Goal: Task Accomplishment & Management: Complete application form

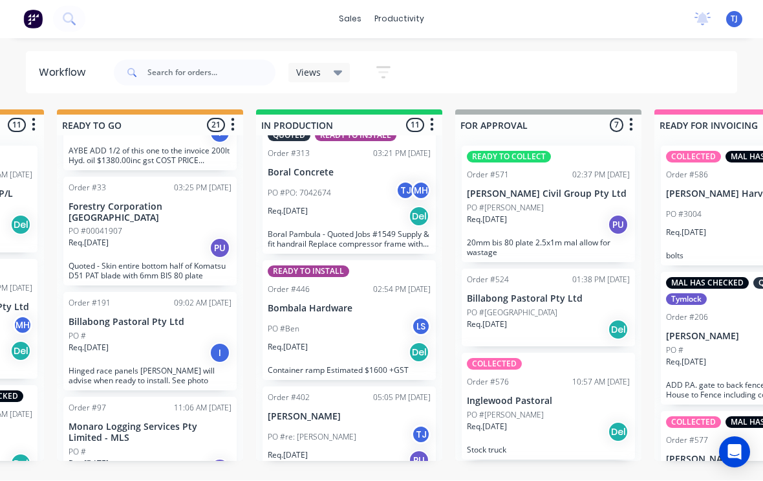
scroll to position [988, 0]
click at [356, 426] on div "PO #re: [PERSON_NAME] TJ" at bounding box center [349, 438] width 163 height 25
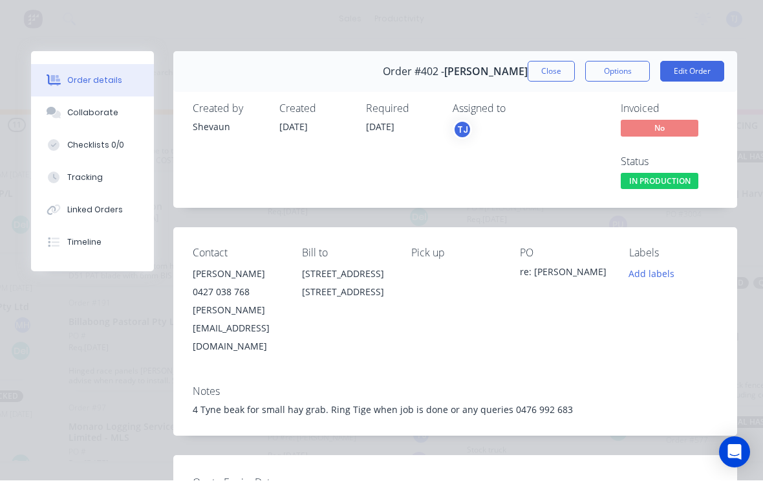
click at [664, 277] on button "Add labels" at bounding box center [652, 273] width 60 height 17
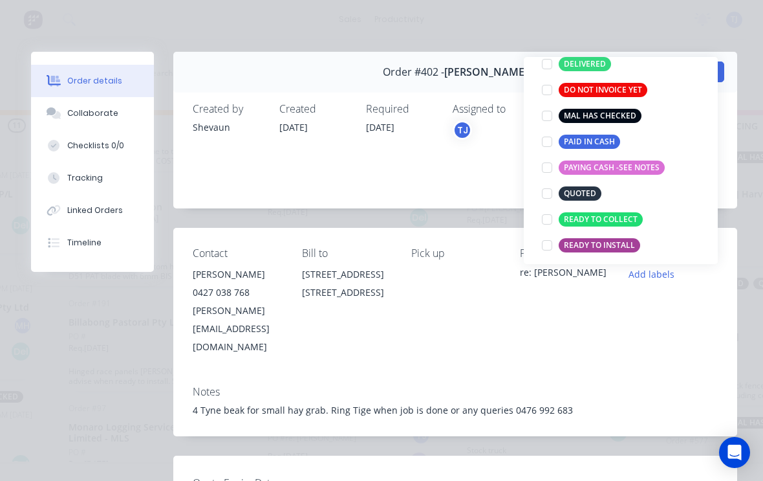
scroll to position [175, 0]
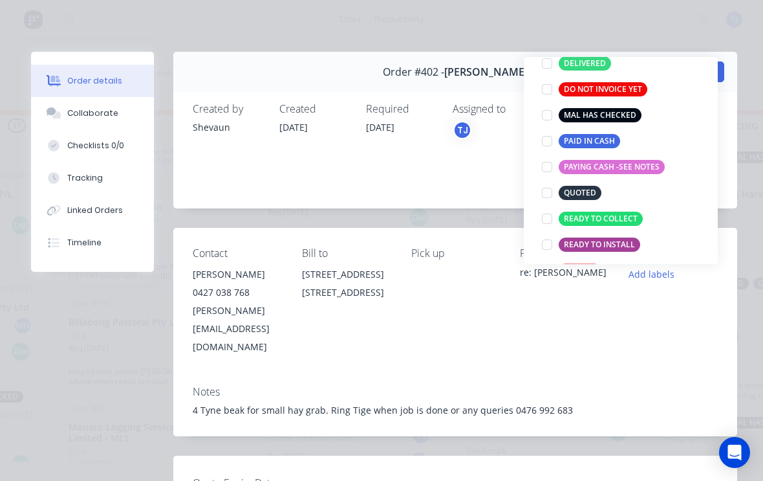
click at [552, 217] on div at bounding box center [547, 219] width 26 height 26
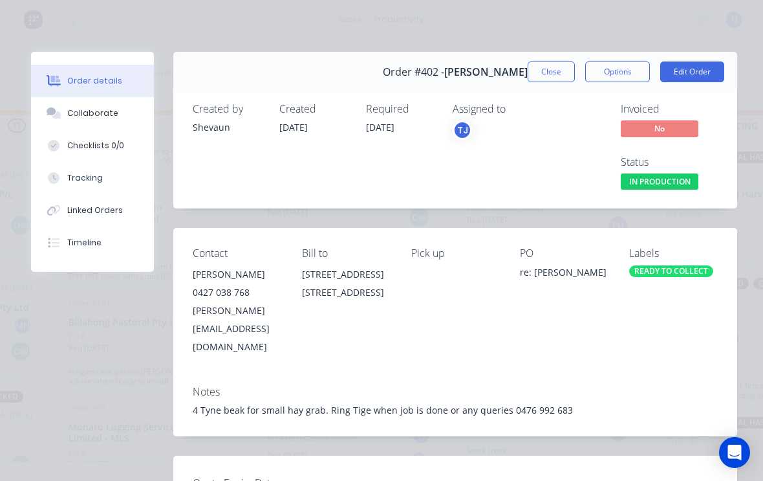
click at [564, 325] on div "Contact [PERSON_NAME] [PHONE_NUMBER] [PERSON_NAME][EMAIL_ADDRESS][DOMAIN_NAME] …" at bounding box center [455, 301] width 564 height 147
click at [700, 67] on button "Edit Order" at bounding box center [693, 71] width 64 height 21
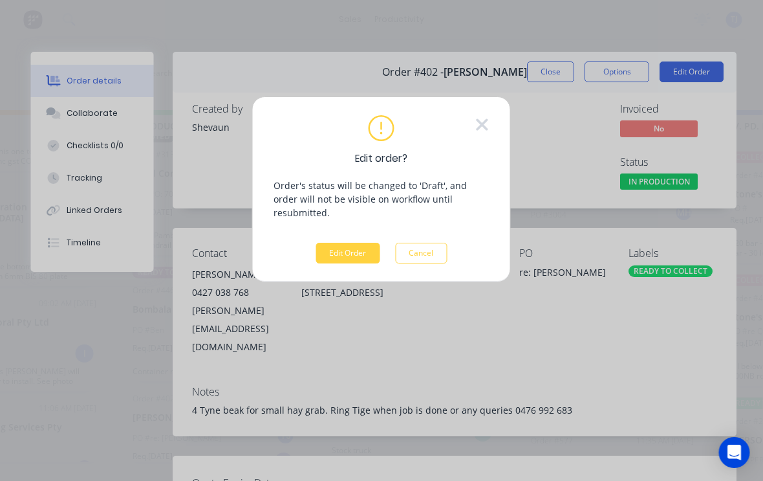
scroll to position [2, 705]
click at [358, 243] on button "Edit Order" at bounding box center [348, 253] width 64 height 21
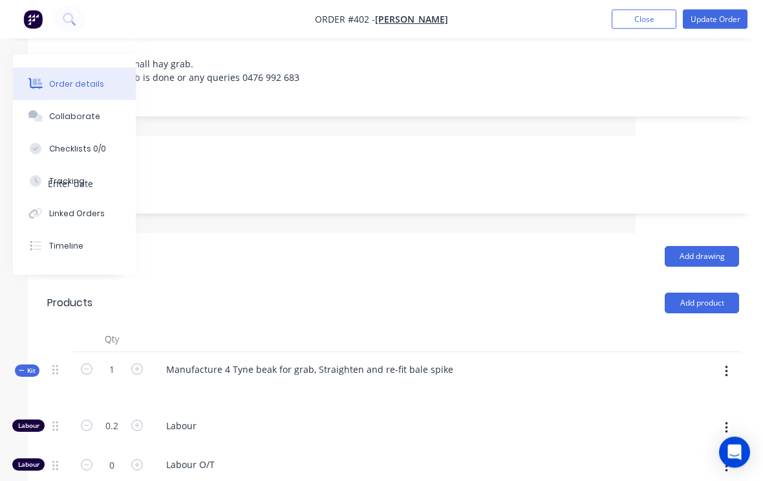
scroll to position [278, 127]
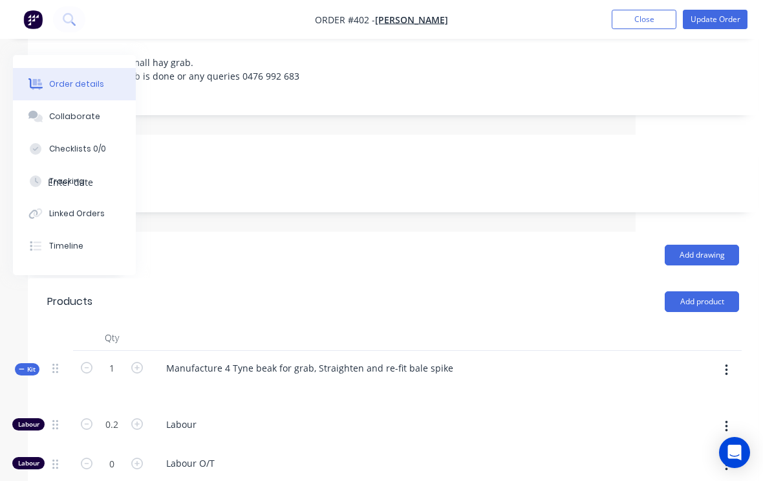
click at [728, 358] on button "button" at bounding box center [727, 369] width 30 height 23
click at [698, 395] on div "Add product to kit" at bounding box center [681, 404] width 100 height 19
click at [692, 446] on div "Product catalogue" at bounding box center [681, 455] width 100 height 19
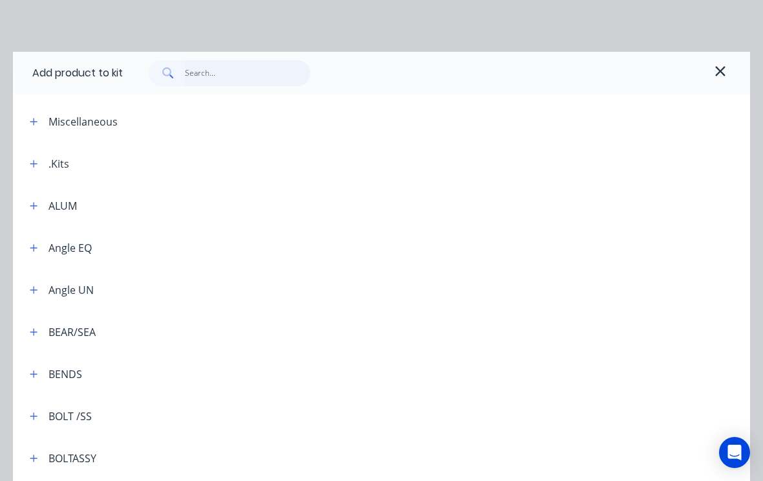
click at [222, 73] on input "text" at bounding box center [248, 73] width 126 height 26
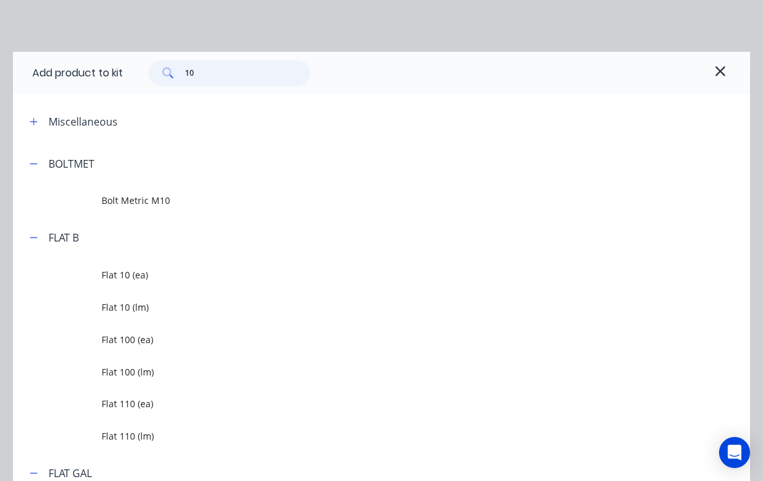
type input "100"
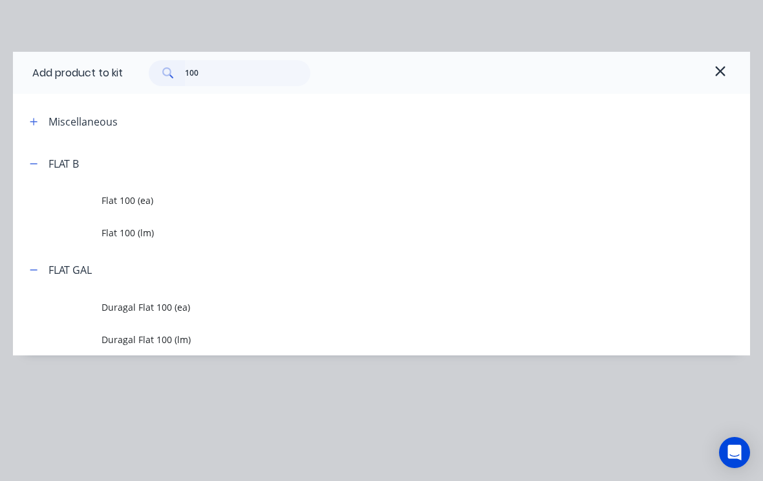
click at [136, 227] on span "Flat 100 (lm)" at bounding box center [361, 233] width 519 height 14
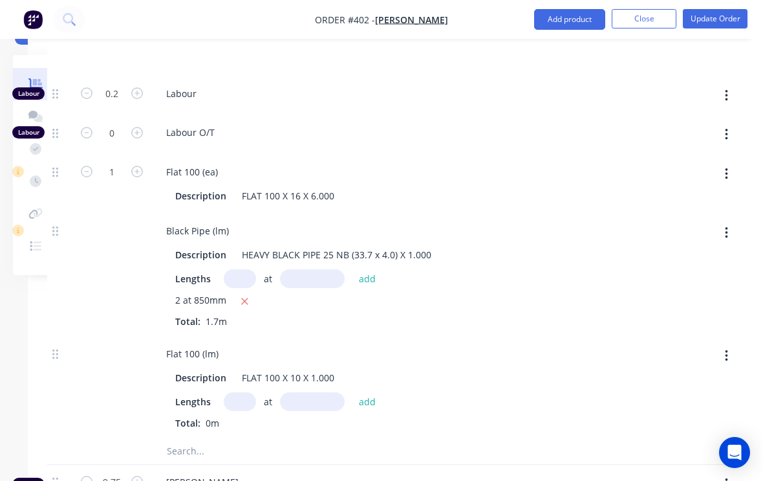
scroll to position [619, 127]
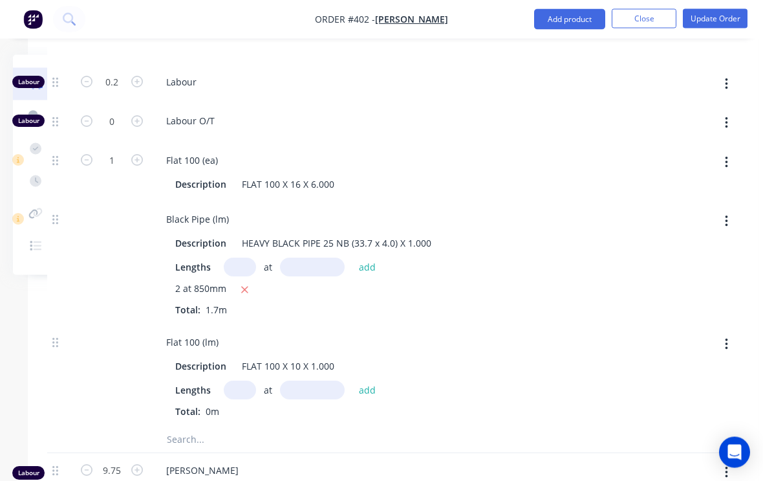
click at [244, 381] on input "text" at bounding box center [240, 390] width 32 height 19
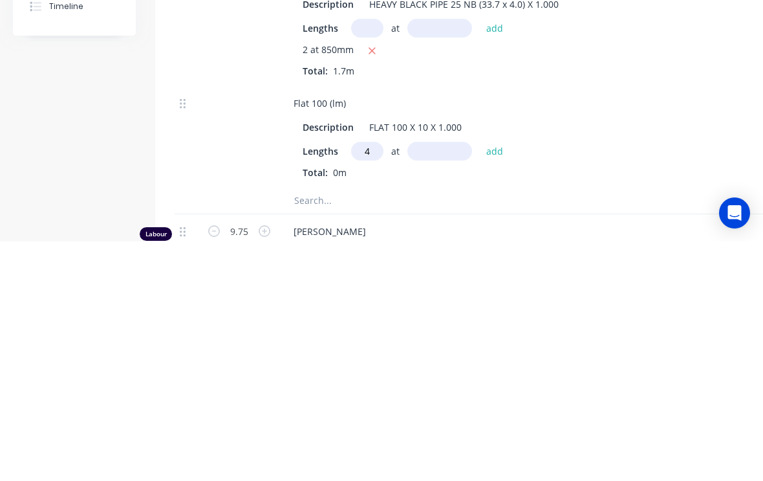
type input "4"
click at [449, 381] on input "text" at bounding box center [440, 390] width 65 height 19
type input "150"
click at [494, 382] on button "add" at bounding box center [495, 390] width 30 height 17
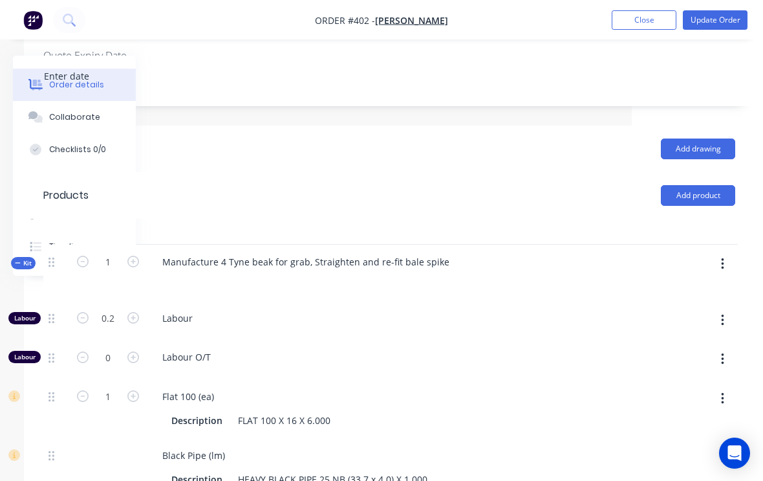
click at [731, 252] on button "button" at bounding box center [723, 263] width 30 height 23
click at [679, 289] on div "Add product to kit" at bounding box center [677, 298] width 100 height 19
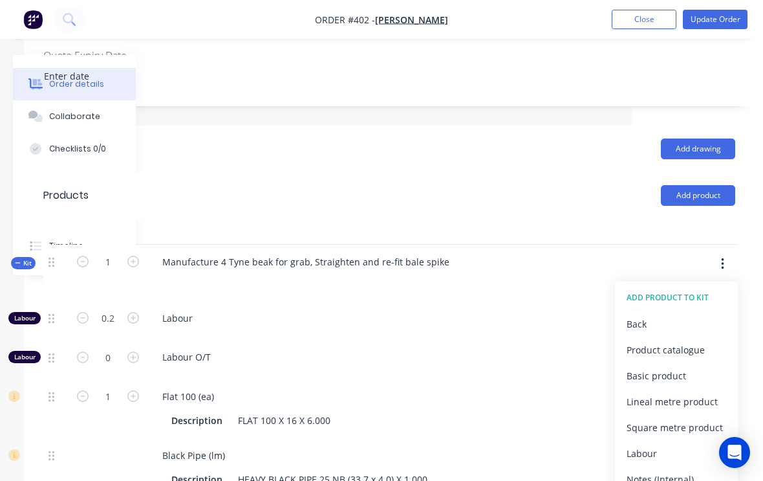
click at [674, 340] on div "Product catalogue" at bounding box center [677, 349] width 100 height 19
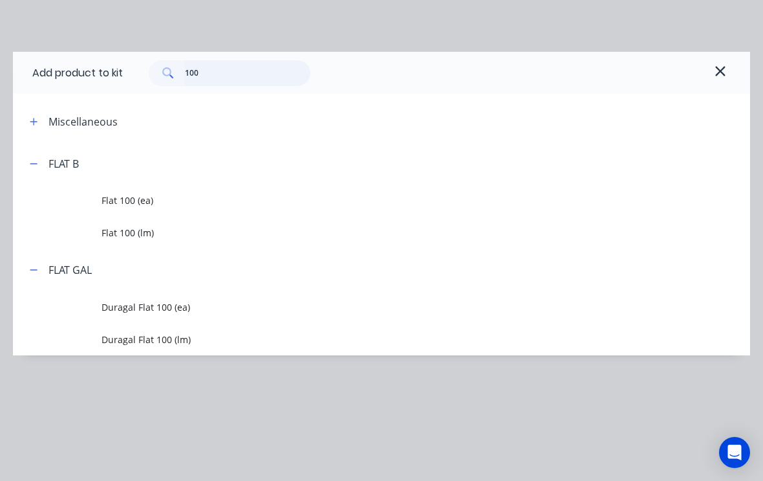
click at [232, 76] on input "100" at bounding box center [248, 73] width 126 height 26
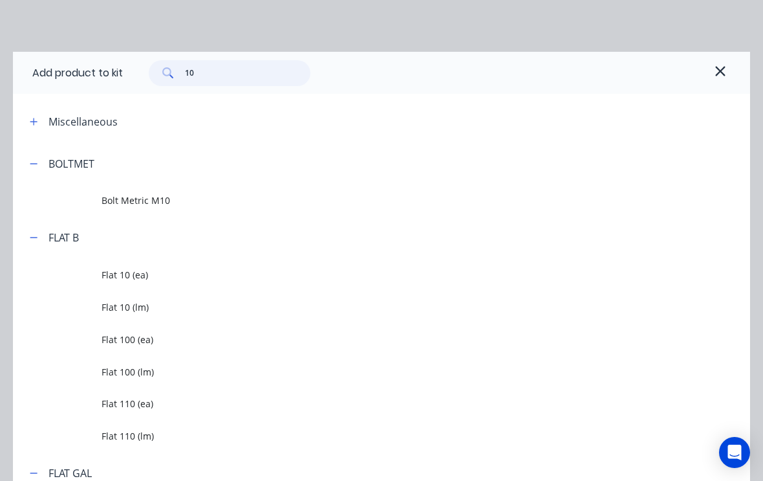
type input "1"
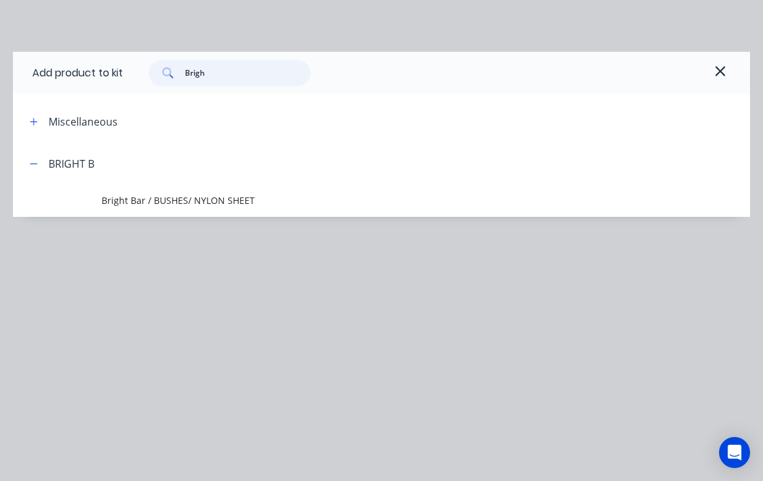
type input "Bright"
click at [129, 191] on td "Bright Bar / BUSHES/ NYLON SHEET" at bounding box center [426, 200] width 649 height 32
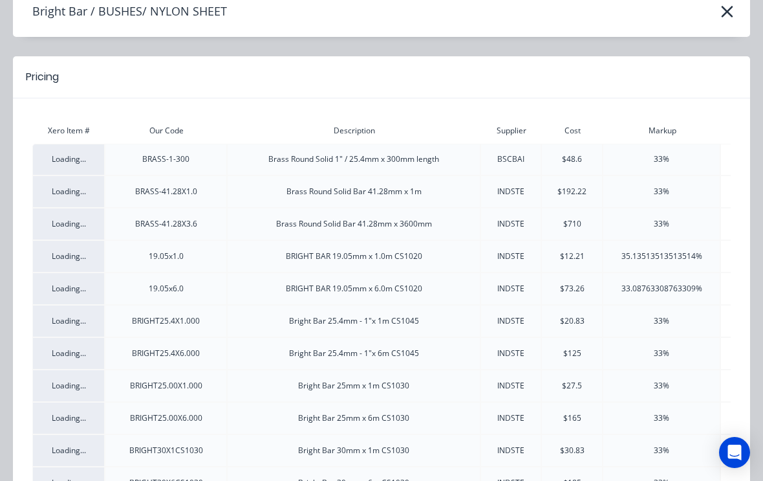
scroll to position [67, 0]
click at [680, 384] on div "33%" at bounding box center [662, 384] width 116 height 12
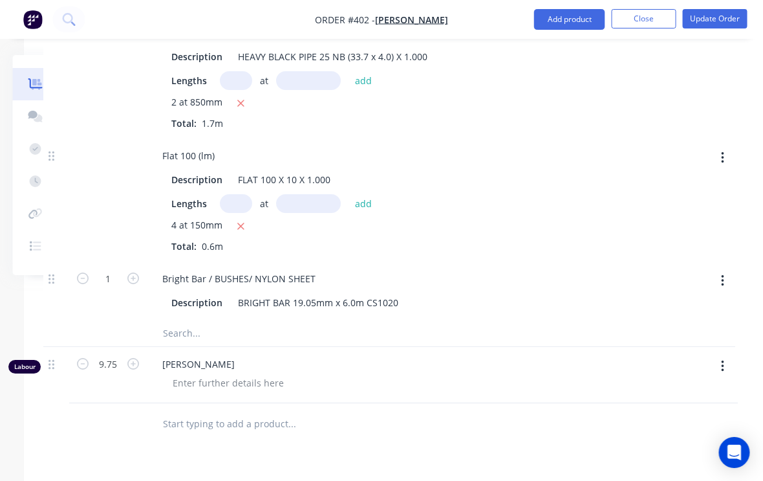
scroll to position [805, 131]
click at [109, 270] on input "1" at bounding box center [109, 279] width 34 height 19
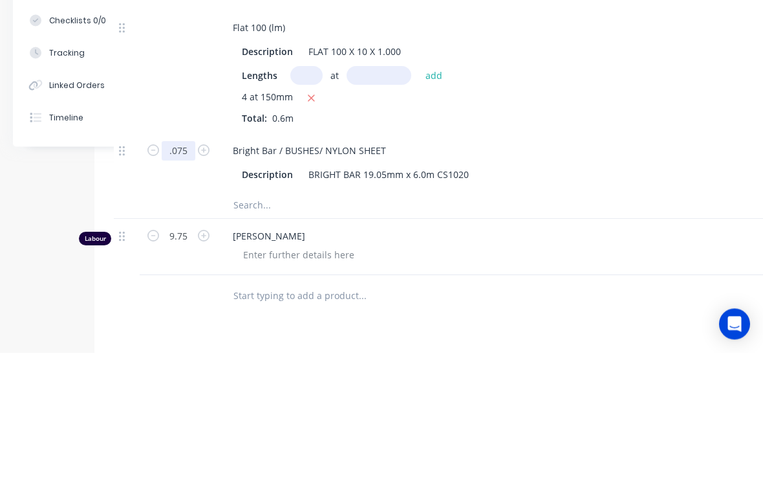
scroll to position [805, 136]
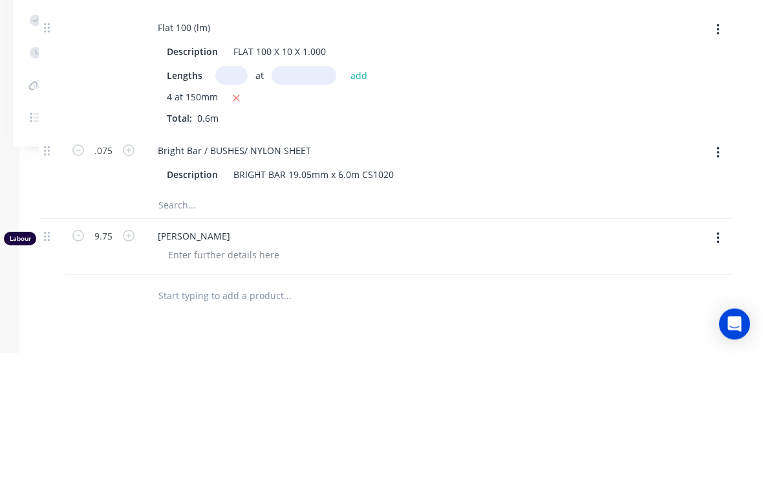
click at [719, 274] on icon "button" at bounding box center [718, 281] width 3 height 14
type input "0.075"
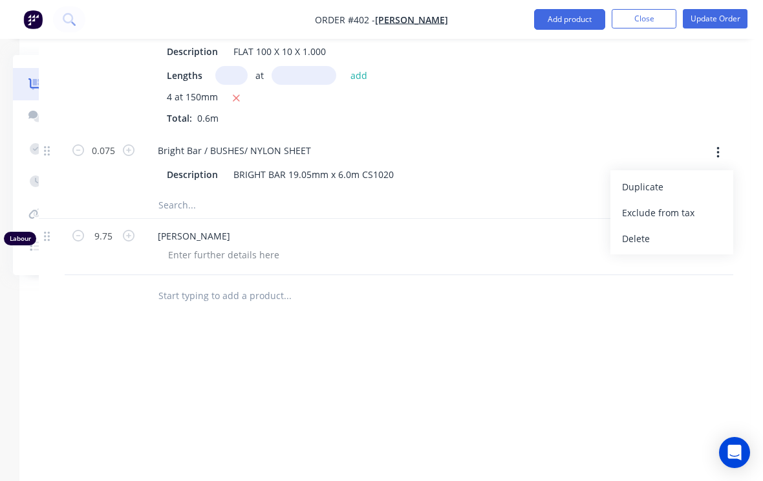
click at [649, 229] on div "Delete" at bounding box center [672, 238] width 100 height 19
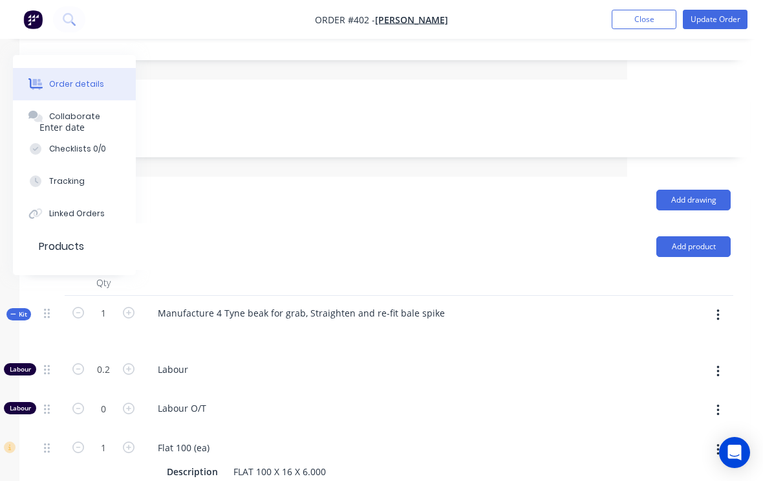
scroll to position [380, 136]
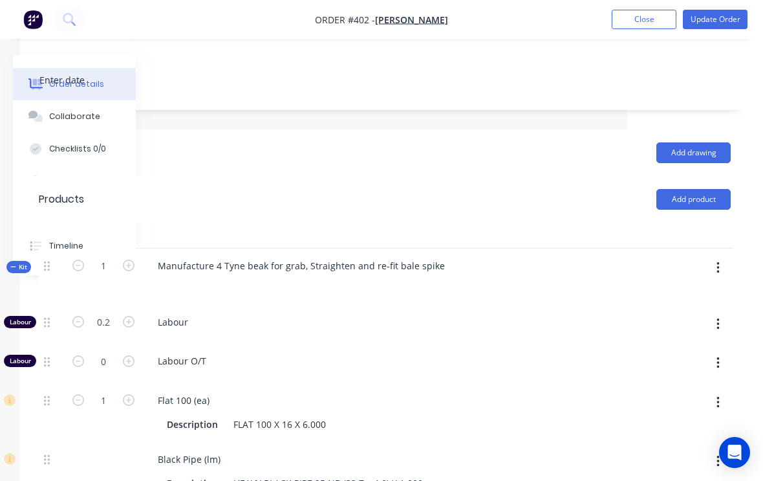
click at [721, 256] on button "button" at bounding box center [718, 267] width 30 height 23
click at [683, 292] on div "Add product to kit" at bounding box center [672, 301] width 100 height 19
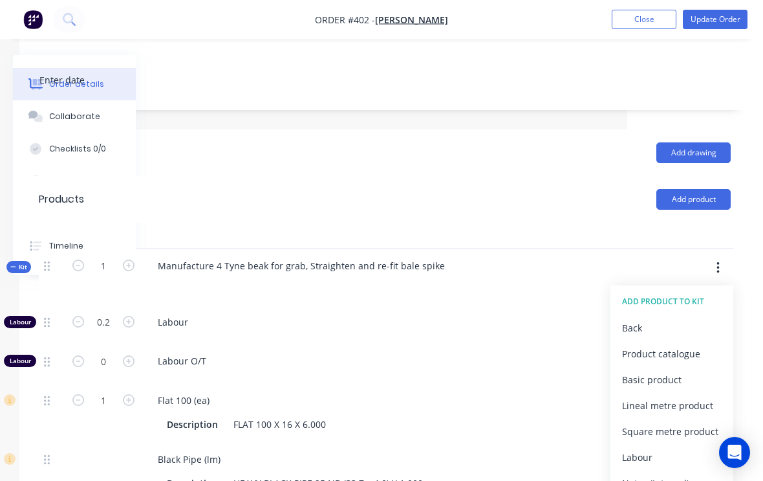
click at [679, 344] on div "Product catalogue" at bounding box center [672, 353] width 100 height 19
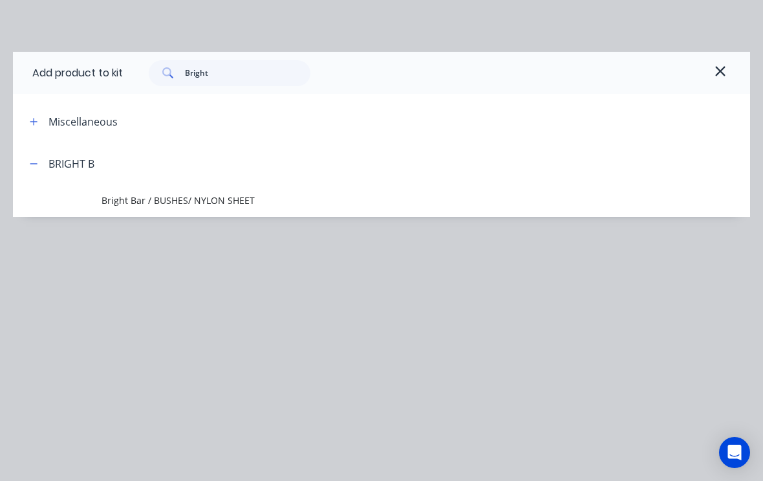
click at [118, 202] on span "Bright Bar / BUSHES/ NYLON SHEET" at bounding box center [361, 200] width 519 height 14
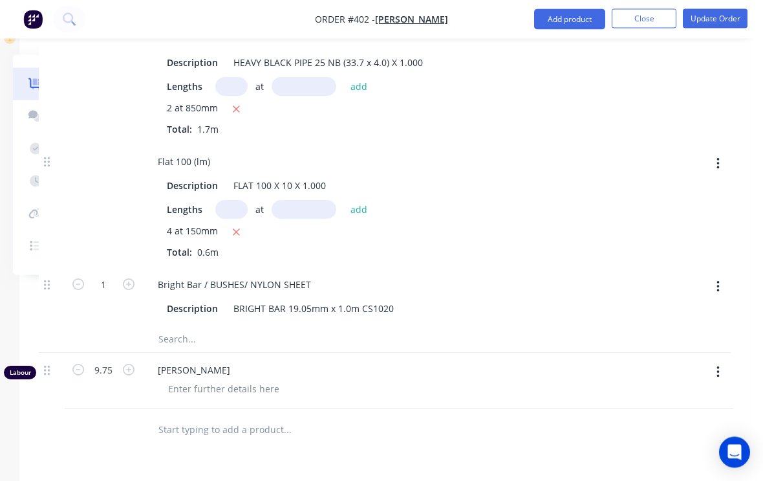
scroll to position [802, 136]
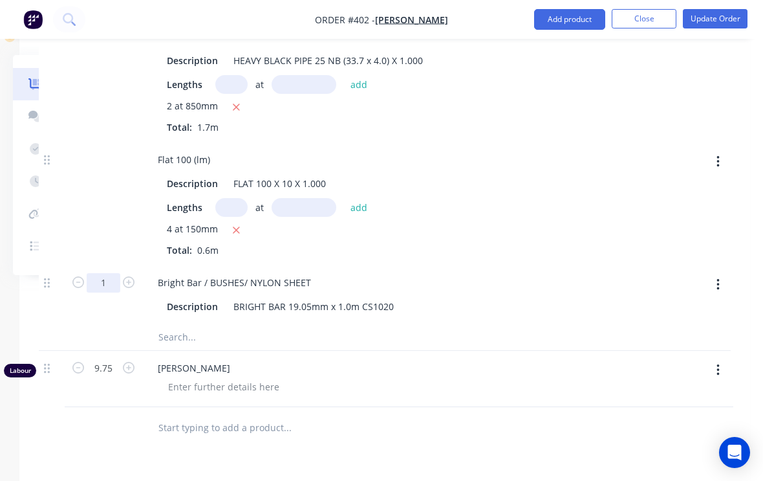
click at [102, 273] on input "1" at bounding box center [104, 282] width 34 height 19
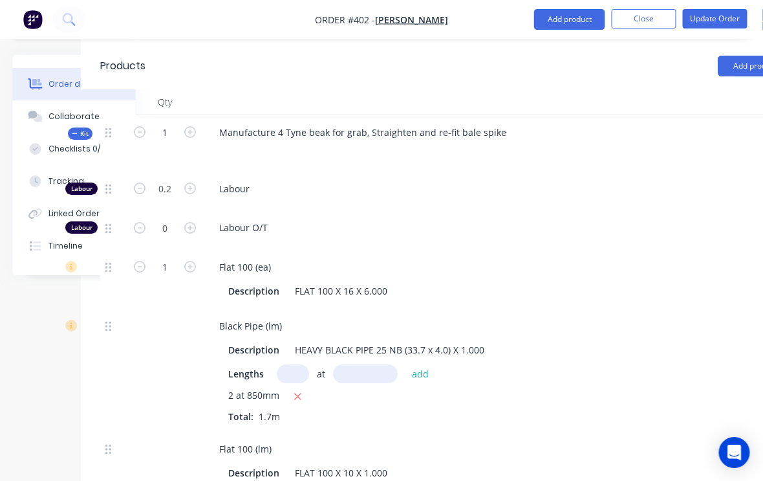
scroll to position [513, 136]
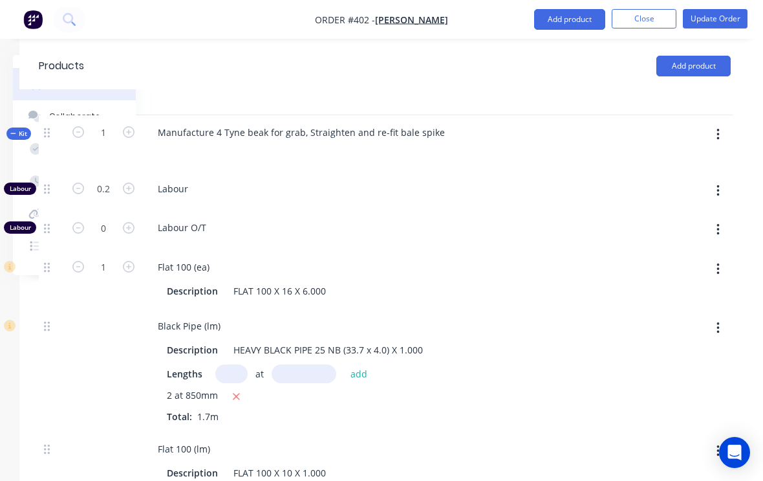
click at [721, 123] on button "button" at bounding box center [718, 134] width 30 height 23
type input "0.075"
click at [690, 159] on div "Add product to kit" at bounding box center [672, 168] width 100 height 19
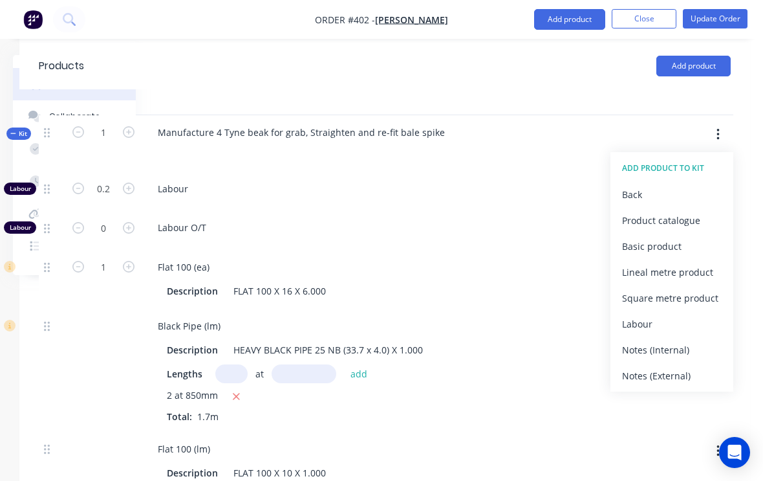
click at [676, 211] on div "Product catalogue" at bounding box center [672, 220] width 100 height 19
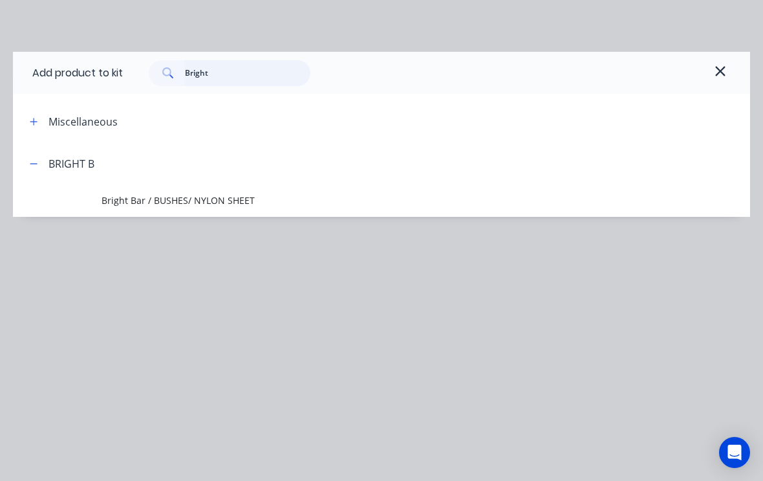
click at [234, 71] on input "Bright" at bounding box center [248, 73] width 126 height 26
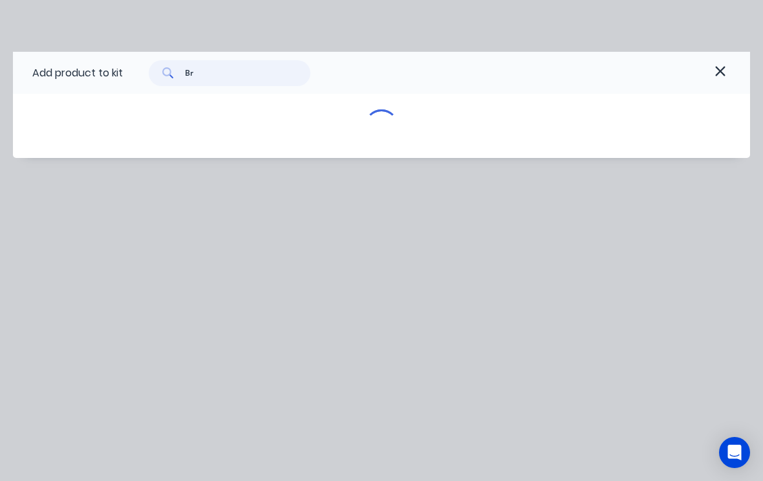
type input "B"
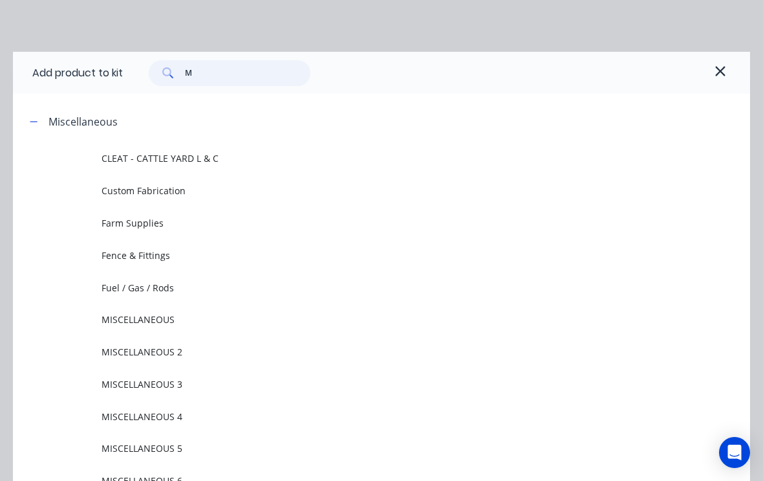
type input "M6"
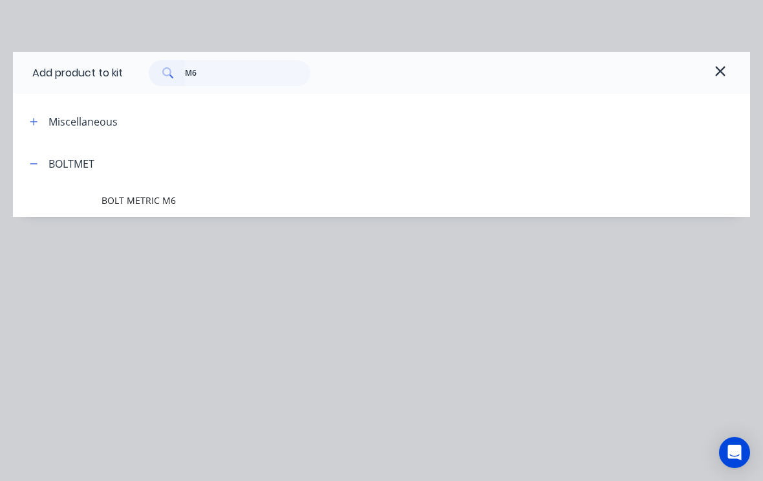
click at [150, 196] on span "BOLT METRIC M6" at bounding box center [361, 200] width 519 height 14
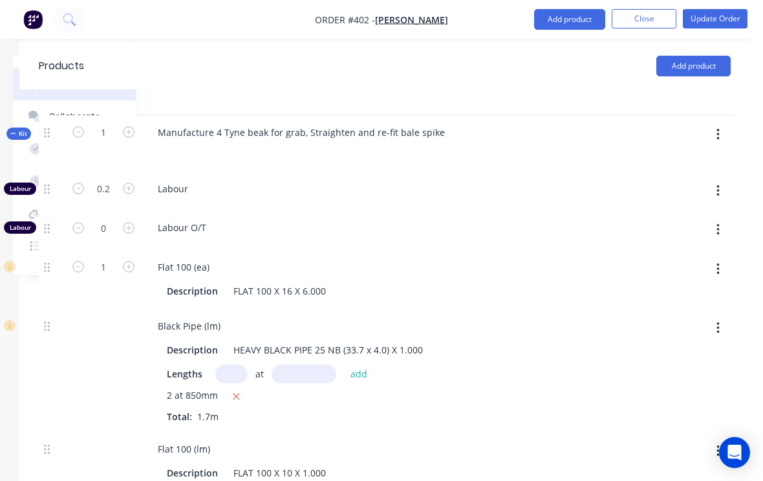
click at [722, 123] on button "button" at bounding box center [718, 134] width 30 height 23
click at [681, 159] on div "Add product to kit" at bounding box center [672, 168] width 100 height 19
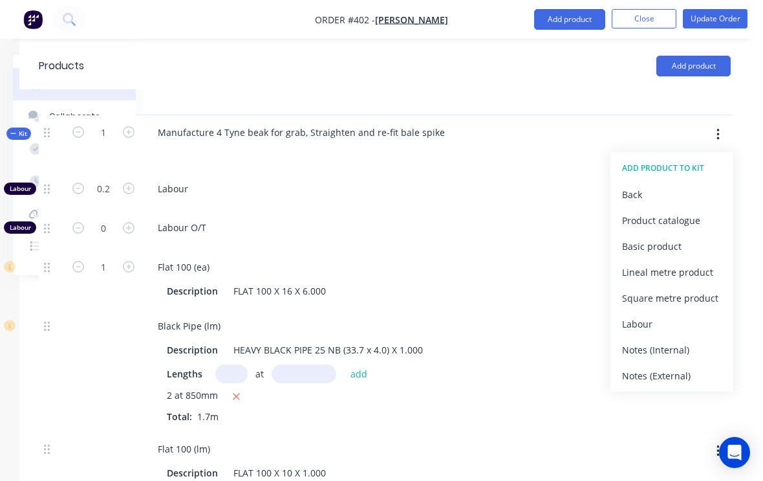
click at [681, 211] on div "Product catalogue" at bounding box center [672, 220] width 100 height 19
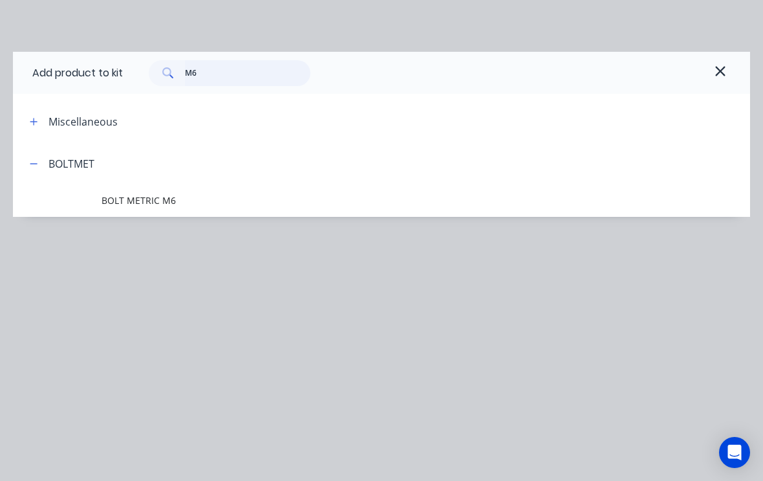
click at [235, 74] on input "M6" at bounding box center [248, 73] width 126 height 26
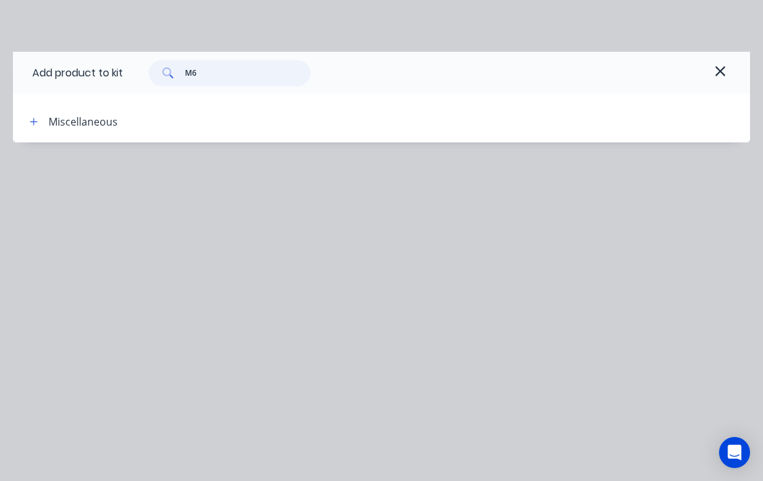
type input "M"
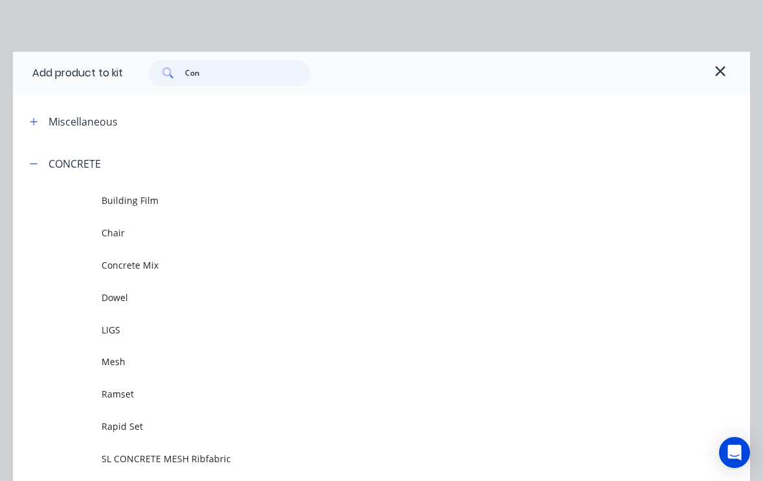
type input "Cone"
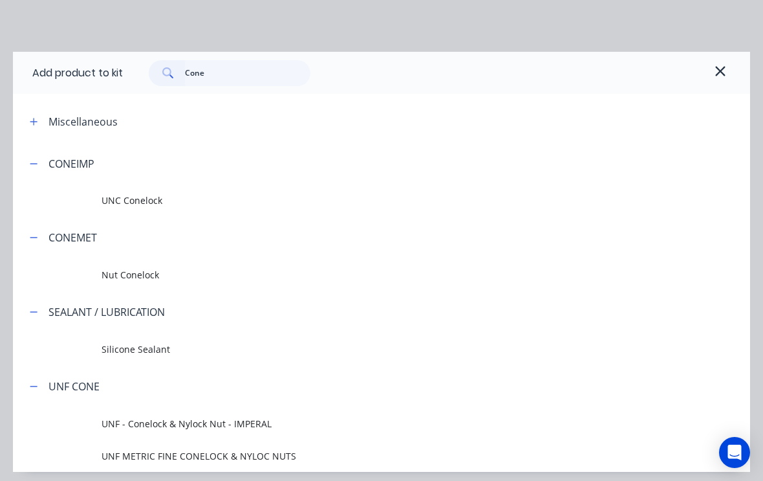
click at [137, 274] on span "Nut Conelock" at bounding box center [361, 275] width 519 height 14
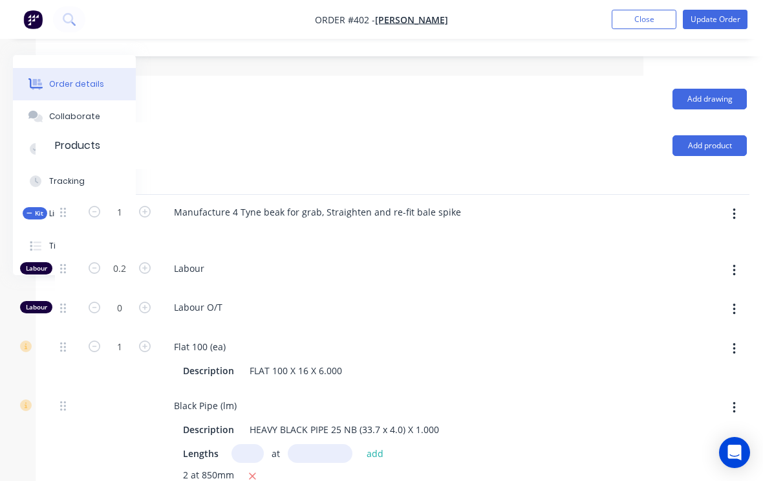
scroll to position [432, 120]
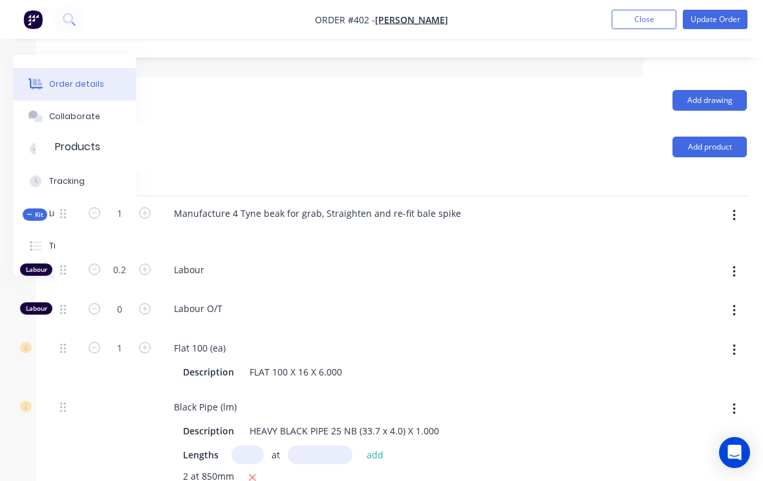
click at [738, 204] on button "button" at bounding box center [734, 215] width 30 height 23
click at [694, 240] on div "Add product to kit" at bounding box center [689, 249] width 100 height 19
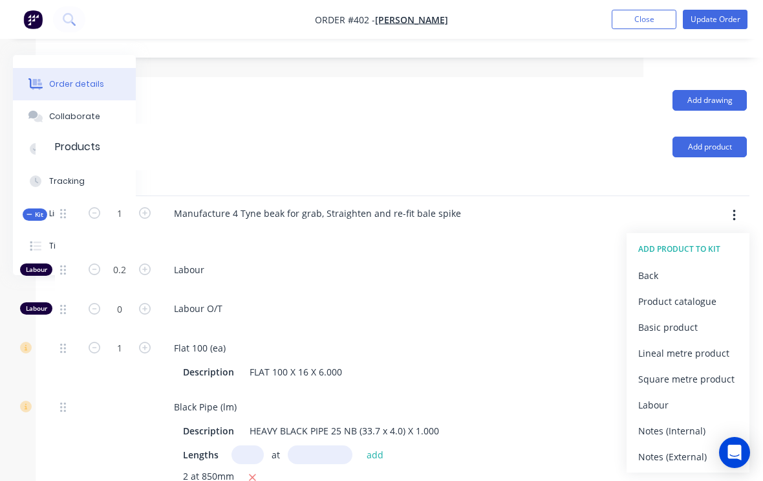
click at [687, 292] on div "Product catalogue" at bounding box center [689, 301] width 100 height 19
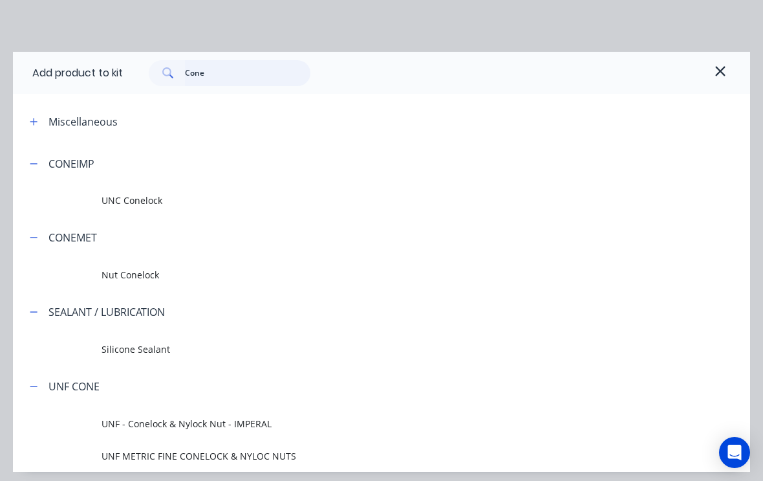
click at [236, 73] on input "Cone" at bounding box center [248, 73] width 126 height 26
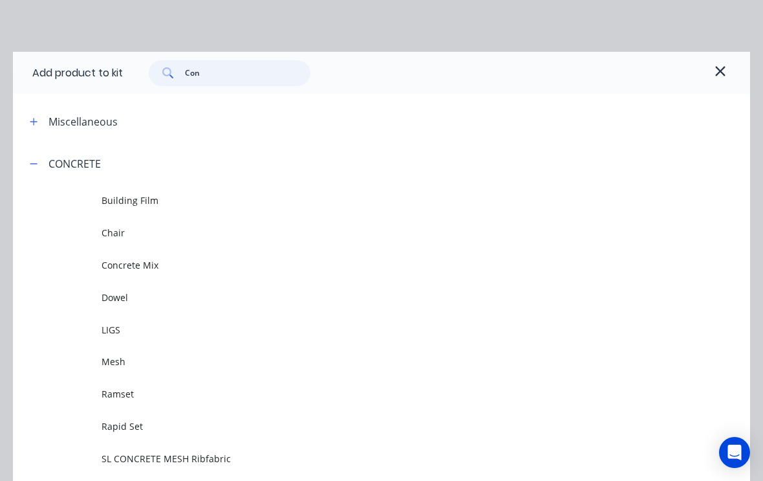
type input "Cons"
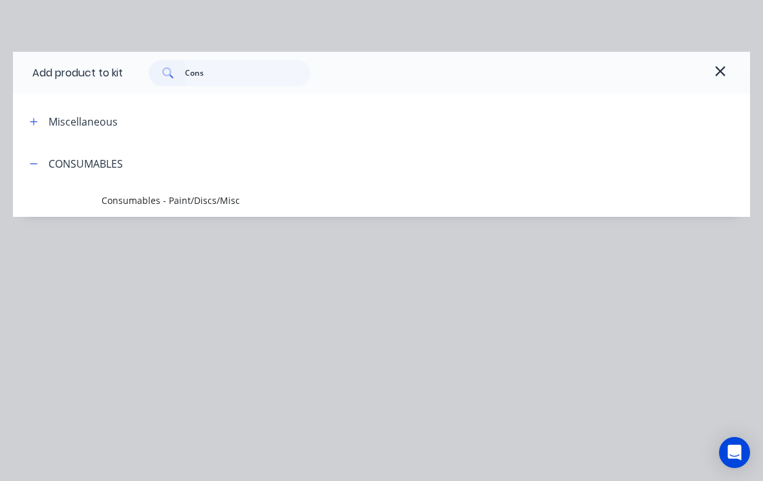
click at [148, 201] on span "Consumables - Paint/Discs/Misc" at bounding box center [361, 200] width 519 height 14
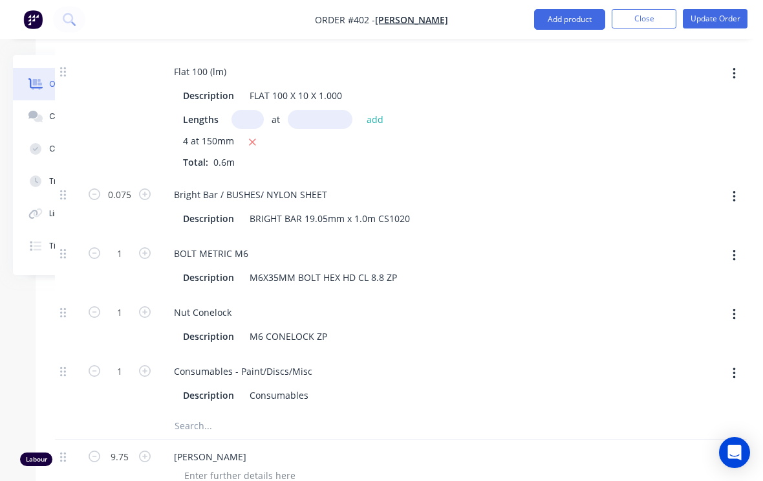
scroll to position [900, 120]
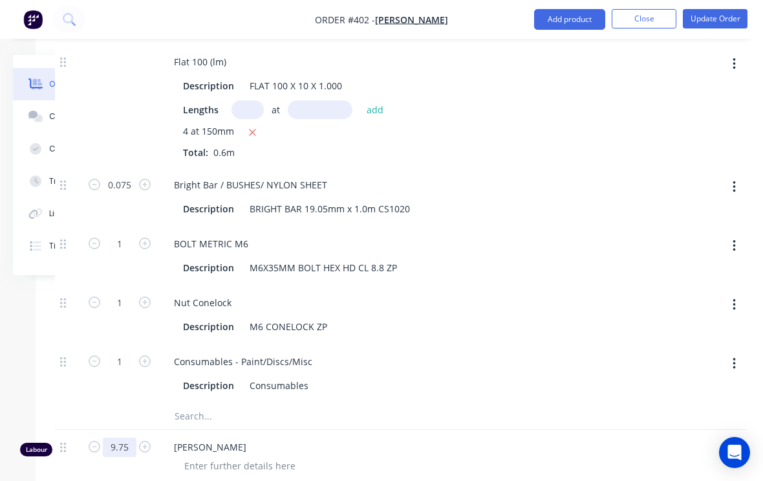
click at [116, 437] on input "9.75" at bounding box center [120, 446] width 34 height 19
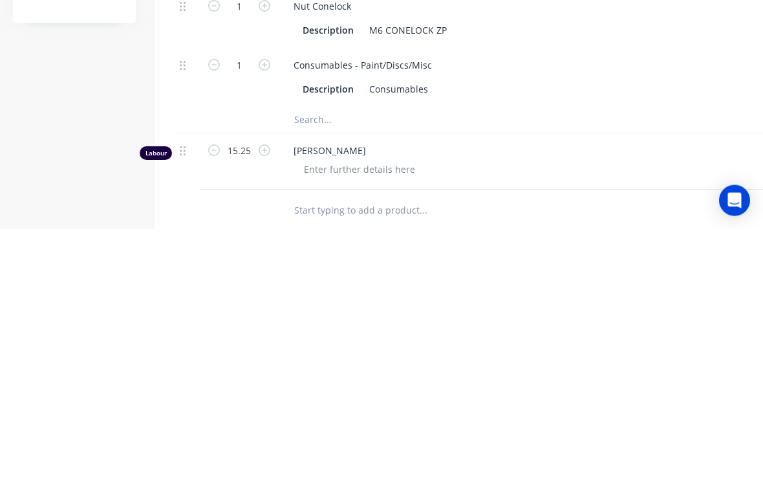
scroll to position [1119, 0]
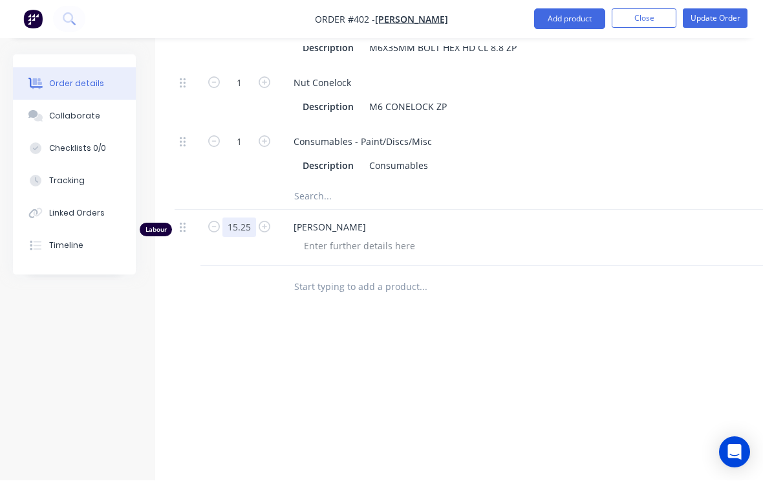
type input "15.25"
click at [479, 350] on div "Labour $1,198.00 Sub total $1,277.96 Margin $715.24 ( 57.22 %) Tax $127.80 Tota…" at bounding box center [521, 425] width 692 height 150
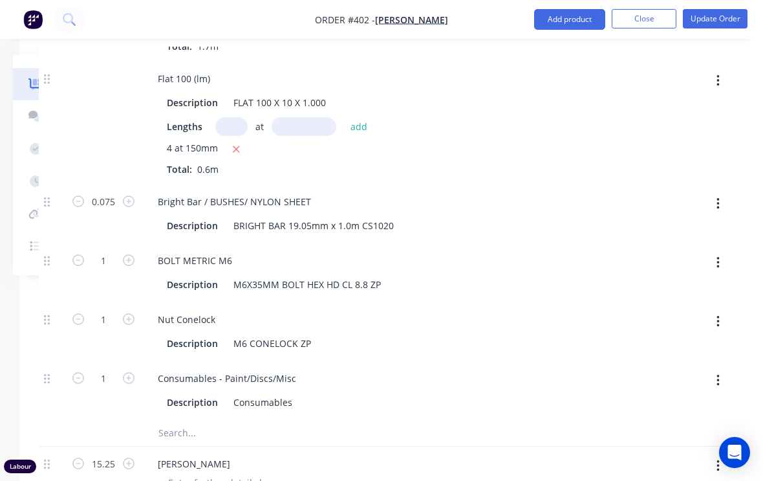
scroll to position [882, 136]
click at [728, 17] on button "Update Order" at bounding box center [715, 18] width 65 height 19
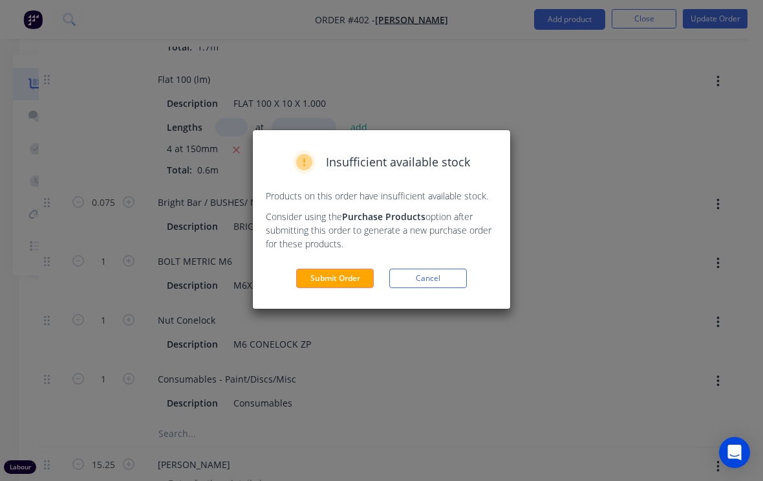
click at [345, 279] on button "Submit Order" at bounding box center [335, 277] width 78 height 19
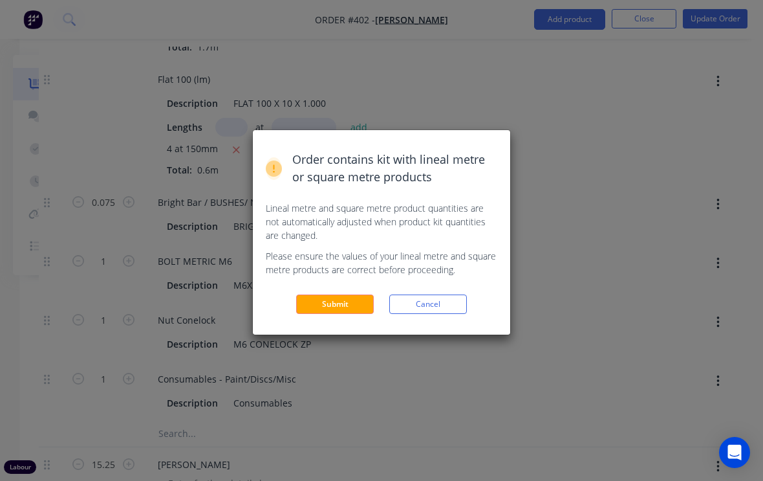
click at [338, 302] on button "Submit" at bounding box center [335, 303] width 78 height 19
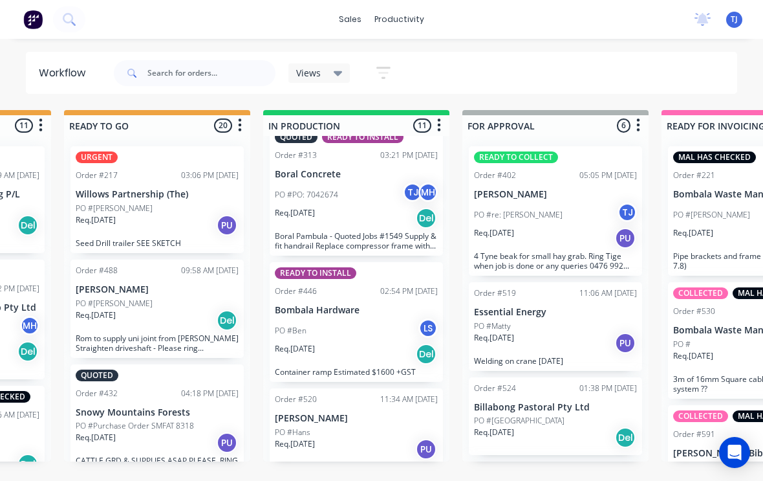
scroll to position [964, 0]
